Goal: Task Accomplishment & Management: Manage account settings

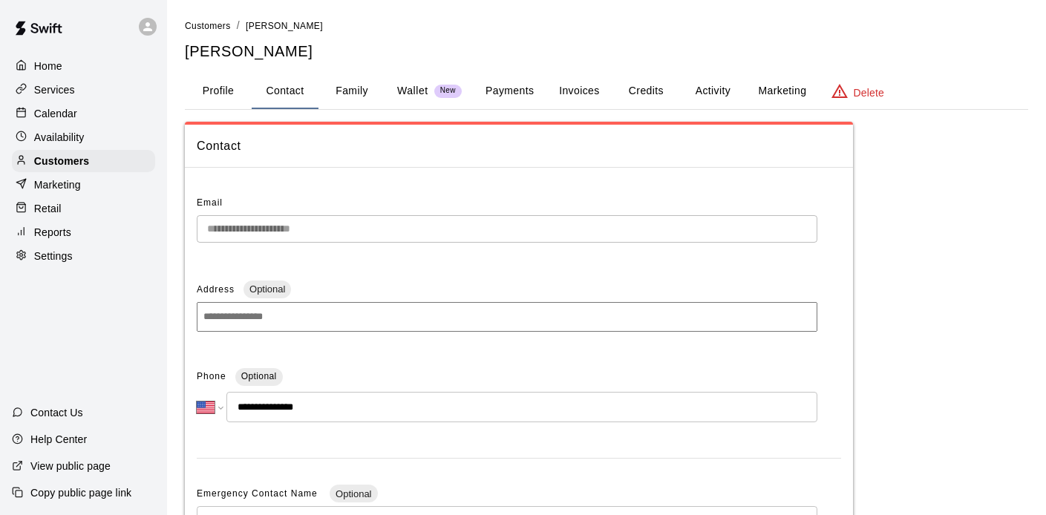
select select "**"
click at [68, 113] on p "Calendar" at bounding box center [55, 113] width 43 height 15
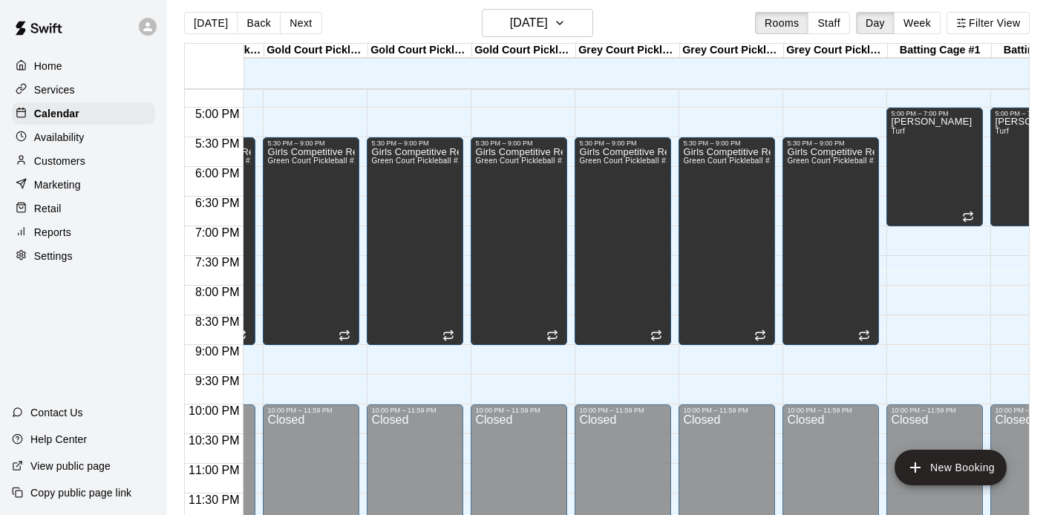
scroll to position [0, 357]
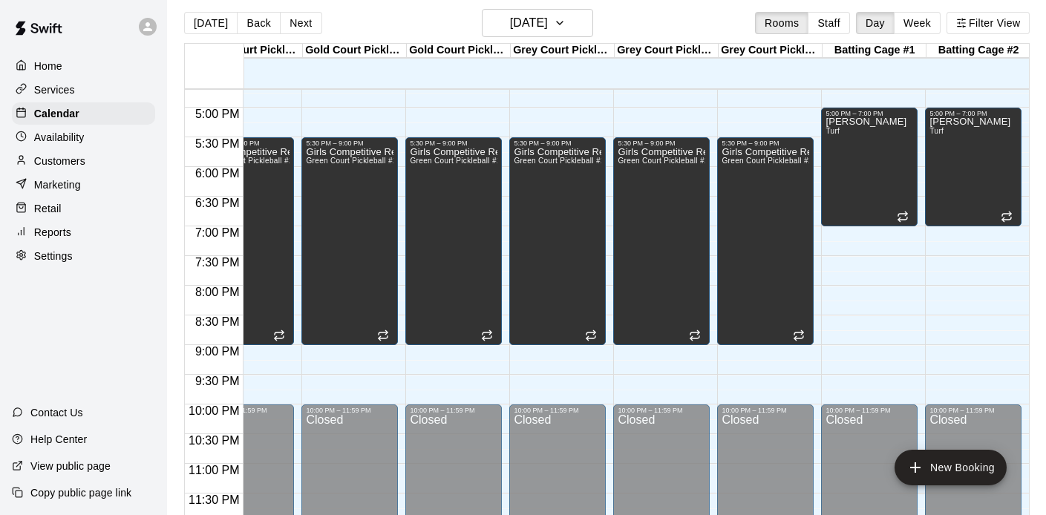
click at [64, 74] on div "Home" at bounding box center [83, 66] width 143 height 22
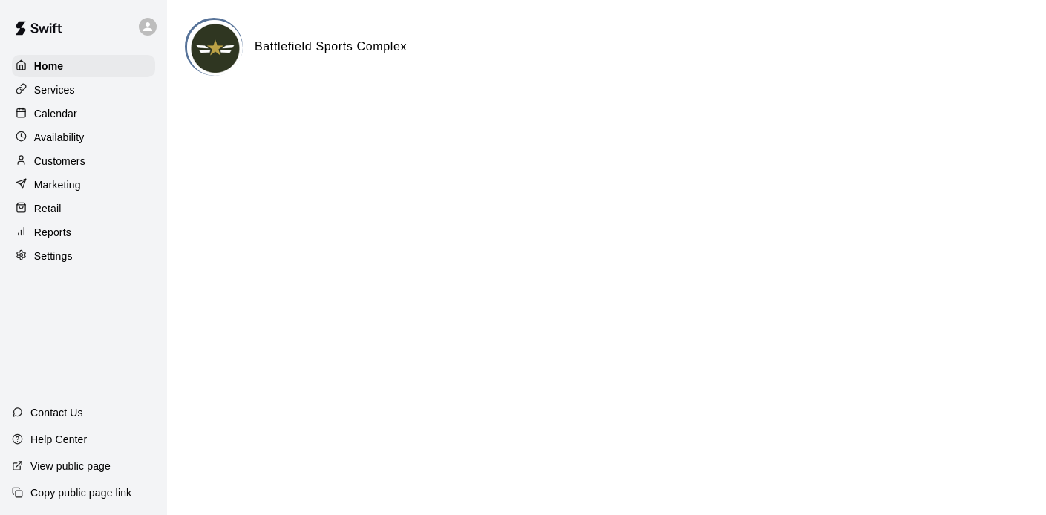
click at [59, 119] on p "Calendar" at bounding box center [55, 113] width 43 height 15
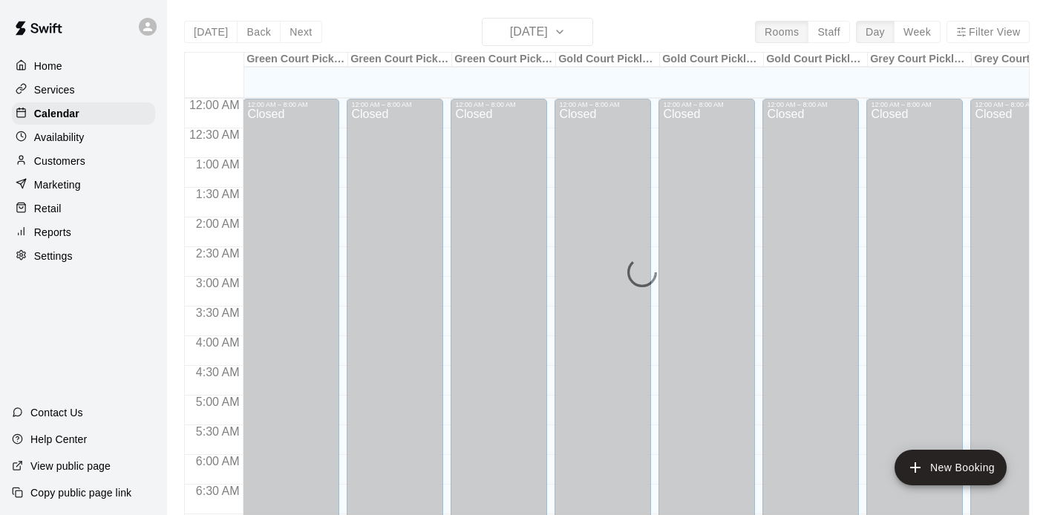
scroll to position [618, 0]
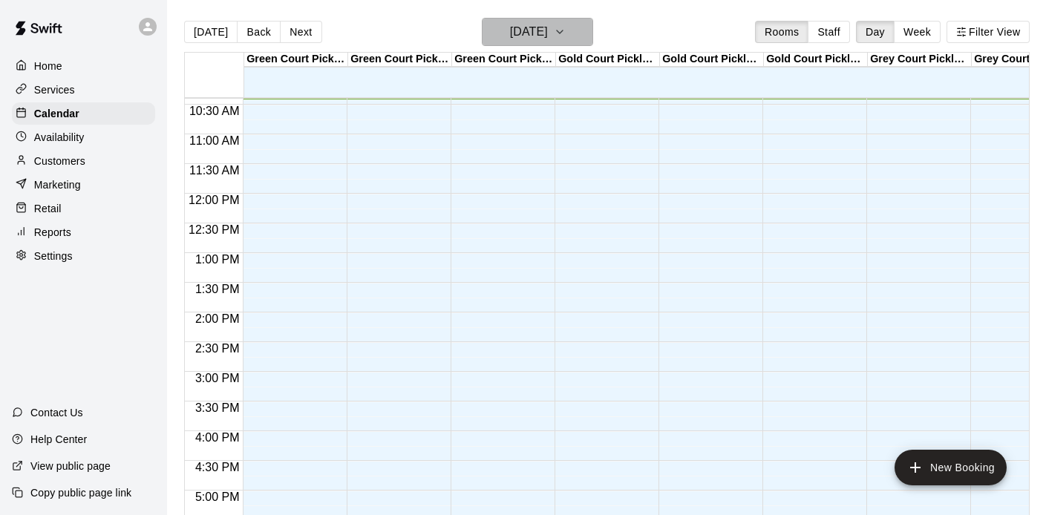
click at [514, 27] on h6 "[DATE]" at bounding box center [529, 32] width 38 height 21
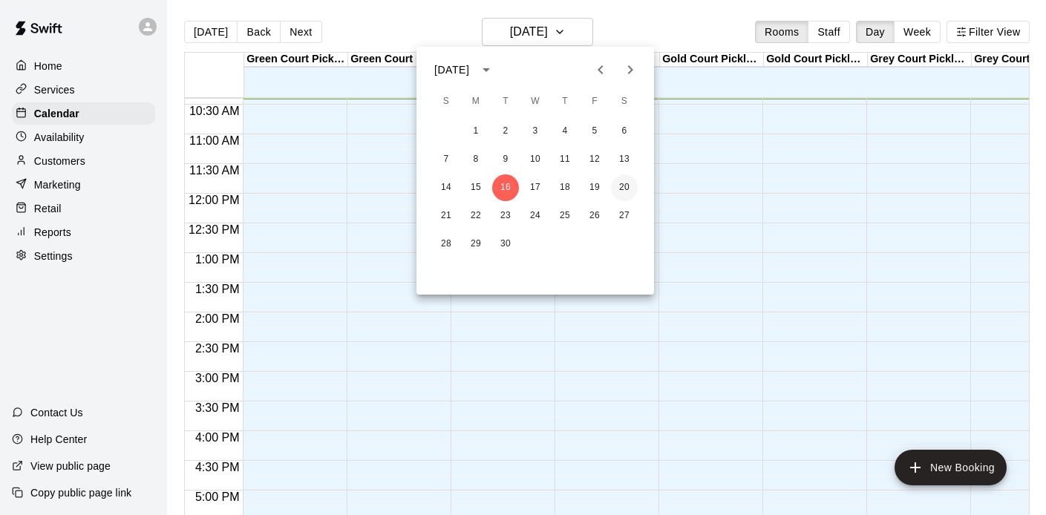
click at [627, 187] on button "20" at bounding box center [624, 187] width 27 height 27
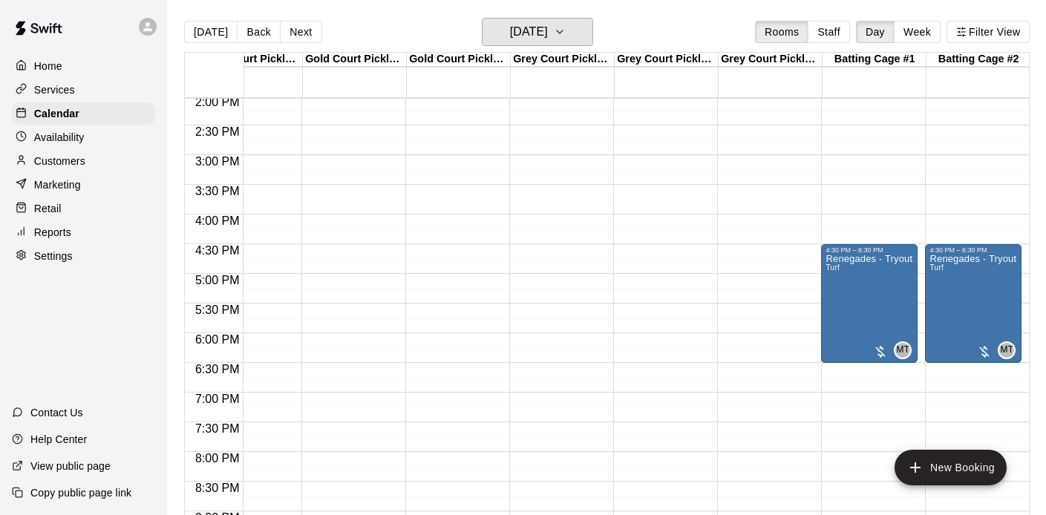
scroll to position [844, 357]
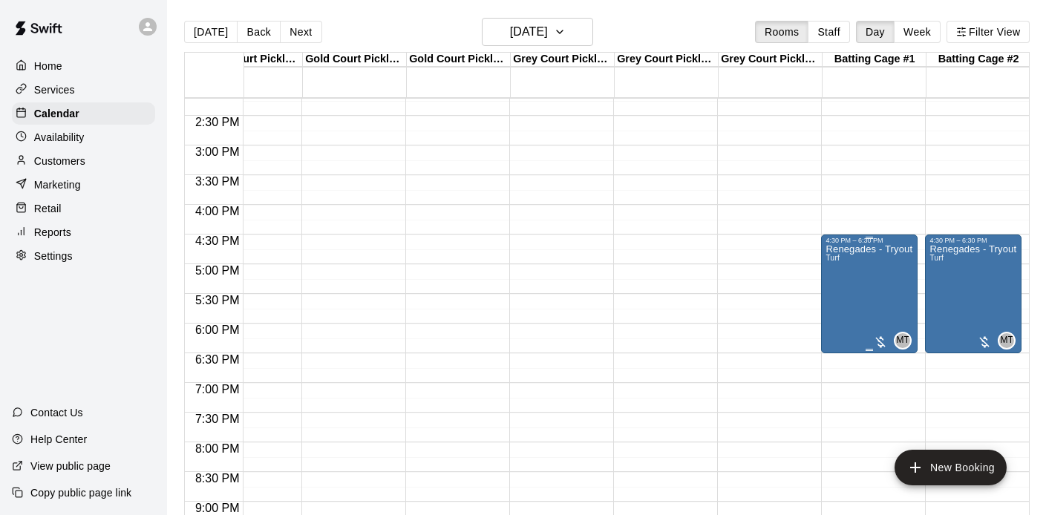
click at [857, 287] on div "Renegades - Tryouts Turf" at bounding box center [870, 501] width 88 height 515
click at [844, 329] on icon "delete" at bounding box center [841, 330] width 10 height 13
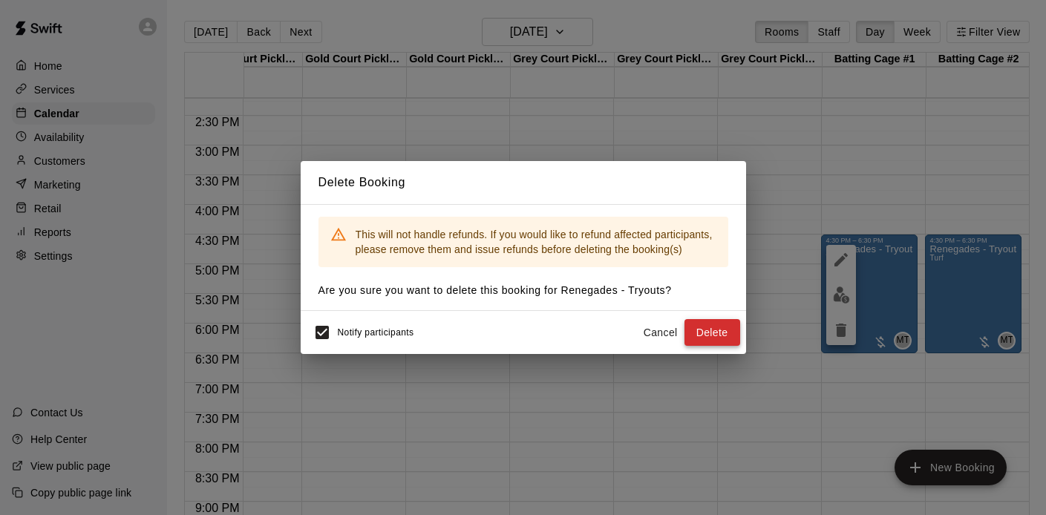
click at [717, 331] on button "Delete" at bounding box center [713, 332] width 56 height 27
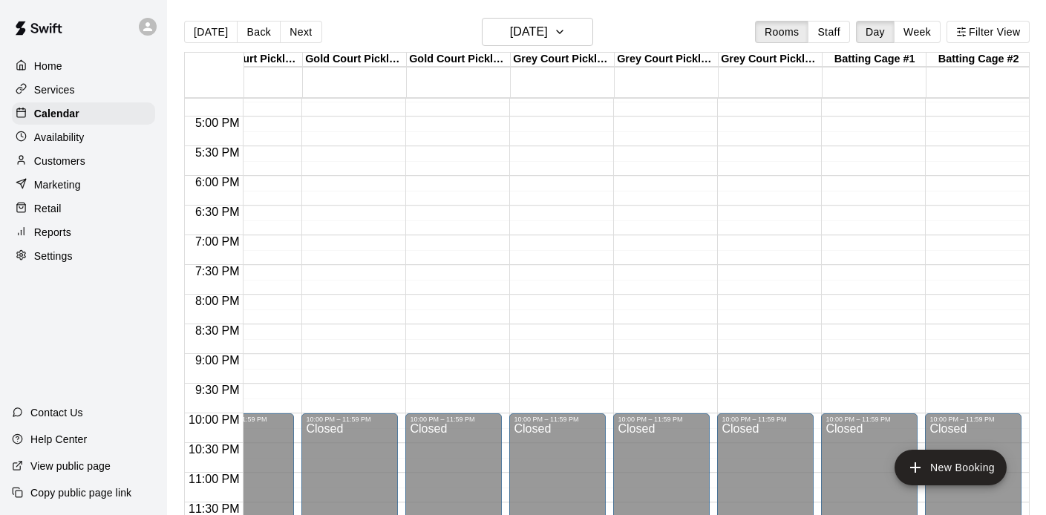
scroll to position [0, 1]
